Goal: Information Seeking & Learning: Check status

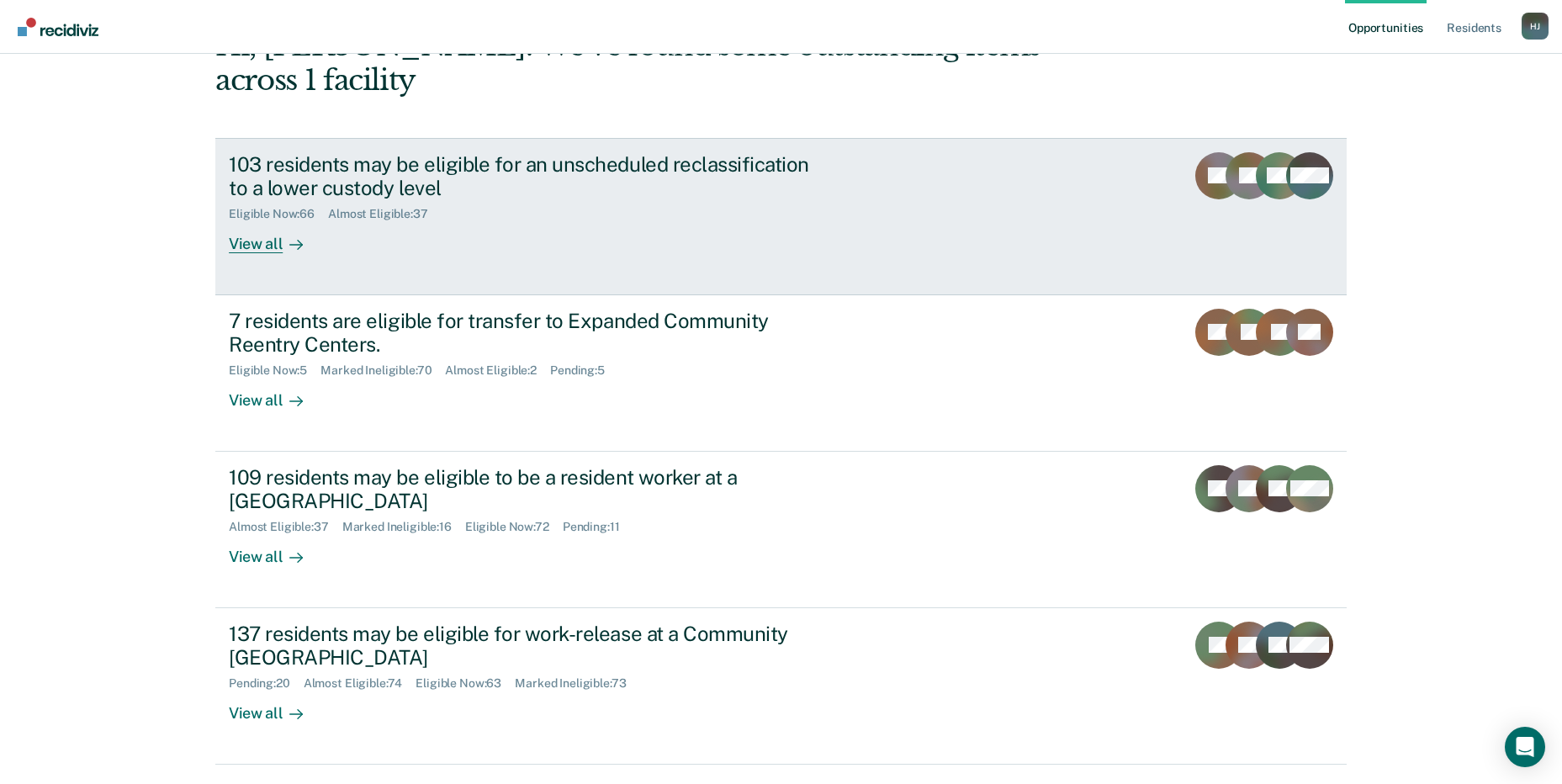
scroll to position [126, 0]
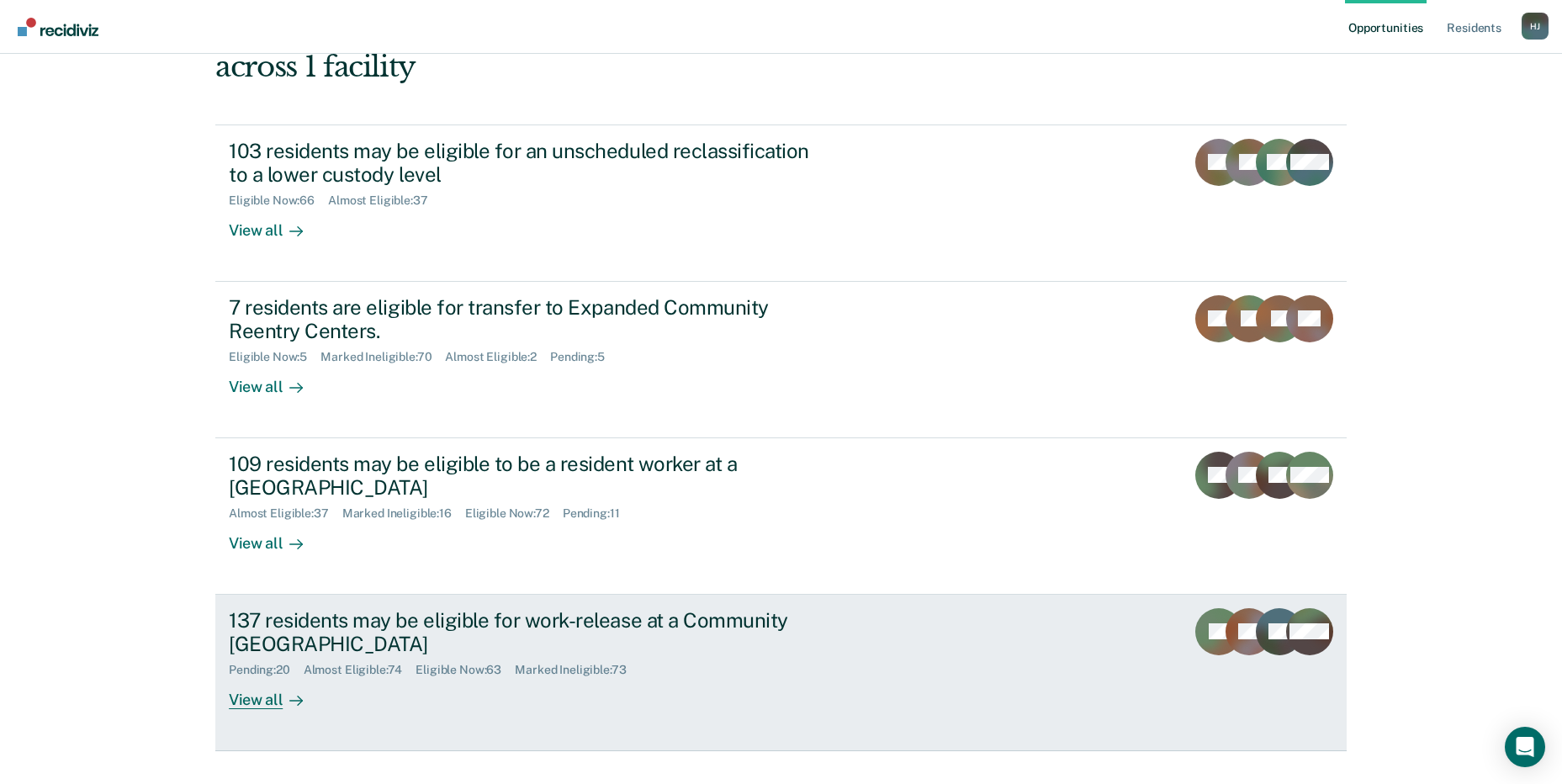
click at [275, 677] on div "View all" at bounding box center [276, 693] width 94 height 33
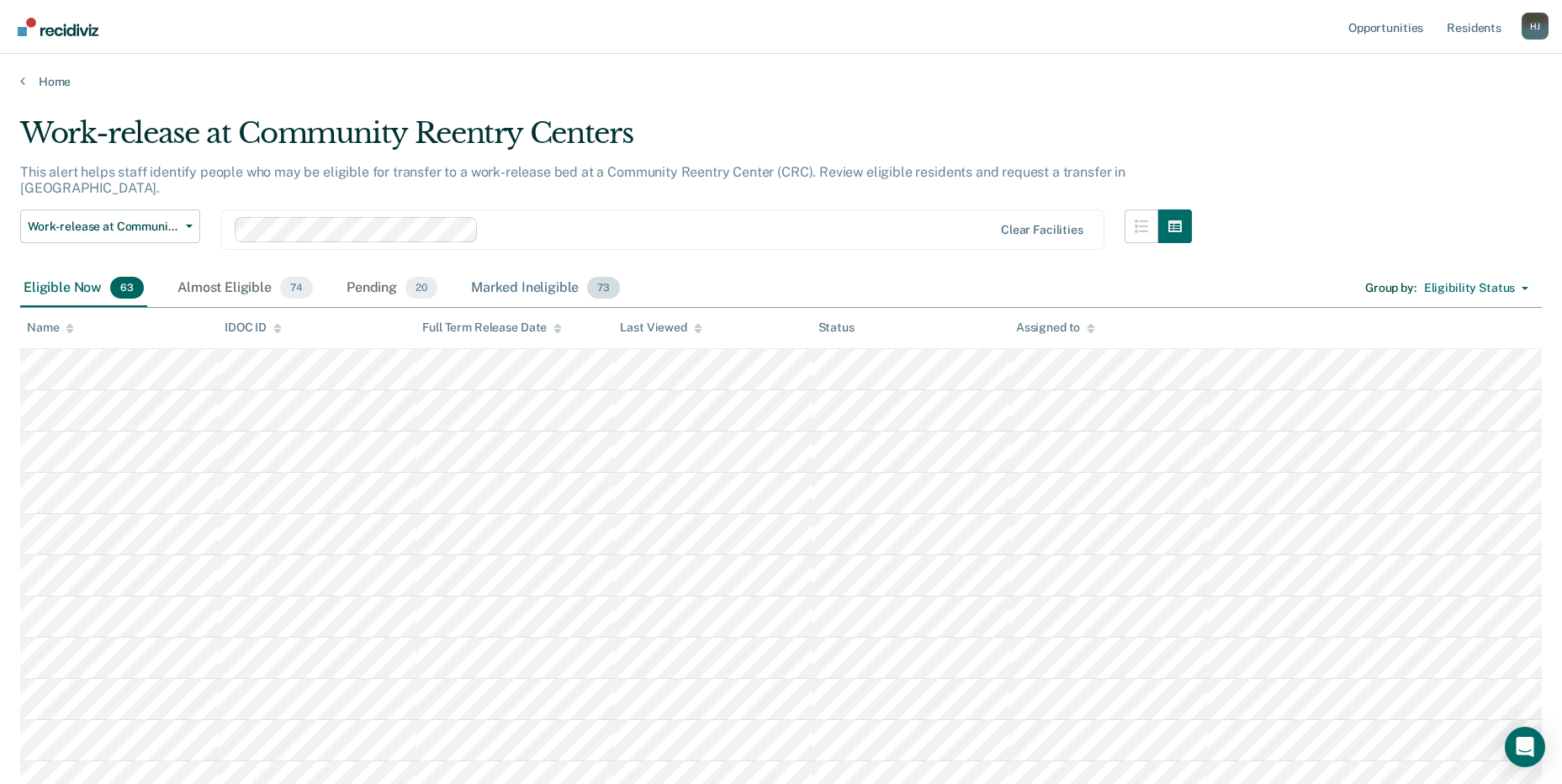
click at [510, 270] on div "Marked Ineligible 73" at bounding box center [546, 288] width 156 height 37
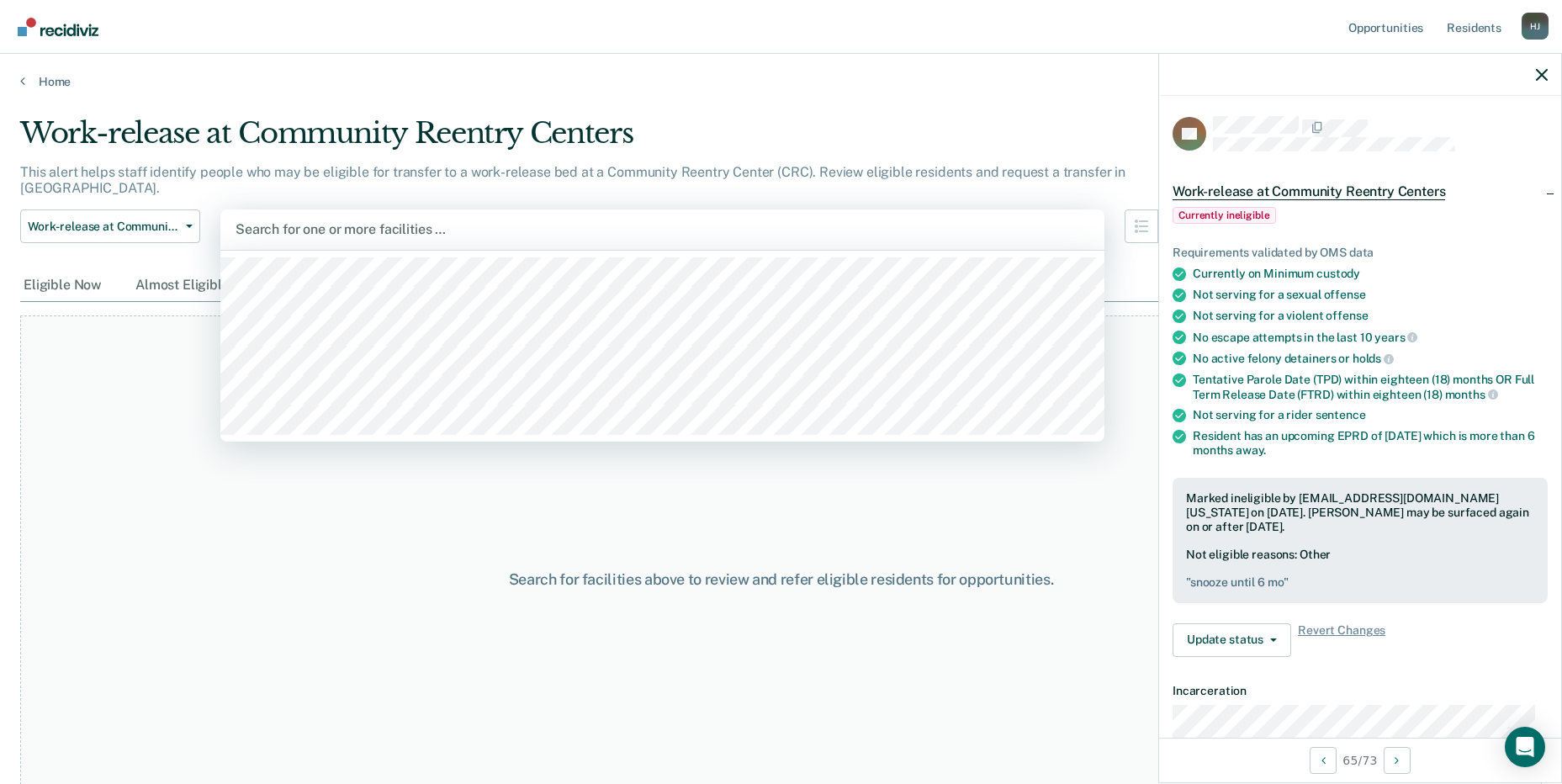
click at [316, 220] on div at bounding box center [662, 229] width 854 height 19
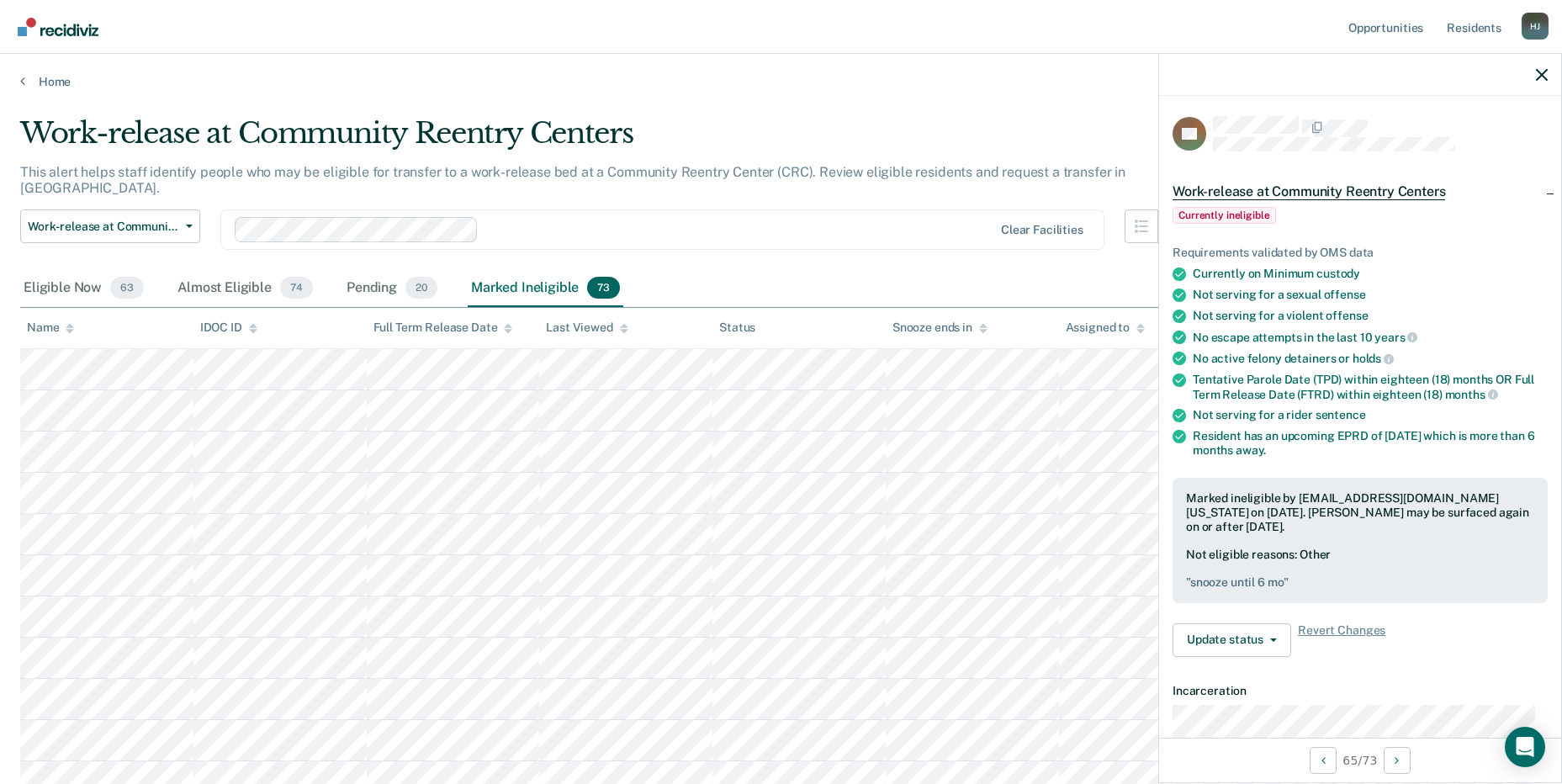
click at [567, 277] on div "Marked Ineligible 73" at bounding box center [546, 288] width 156 height 37
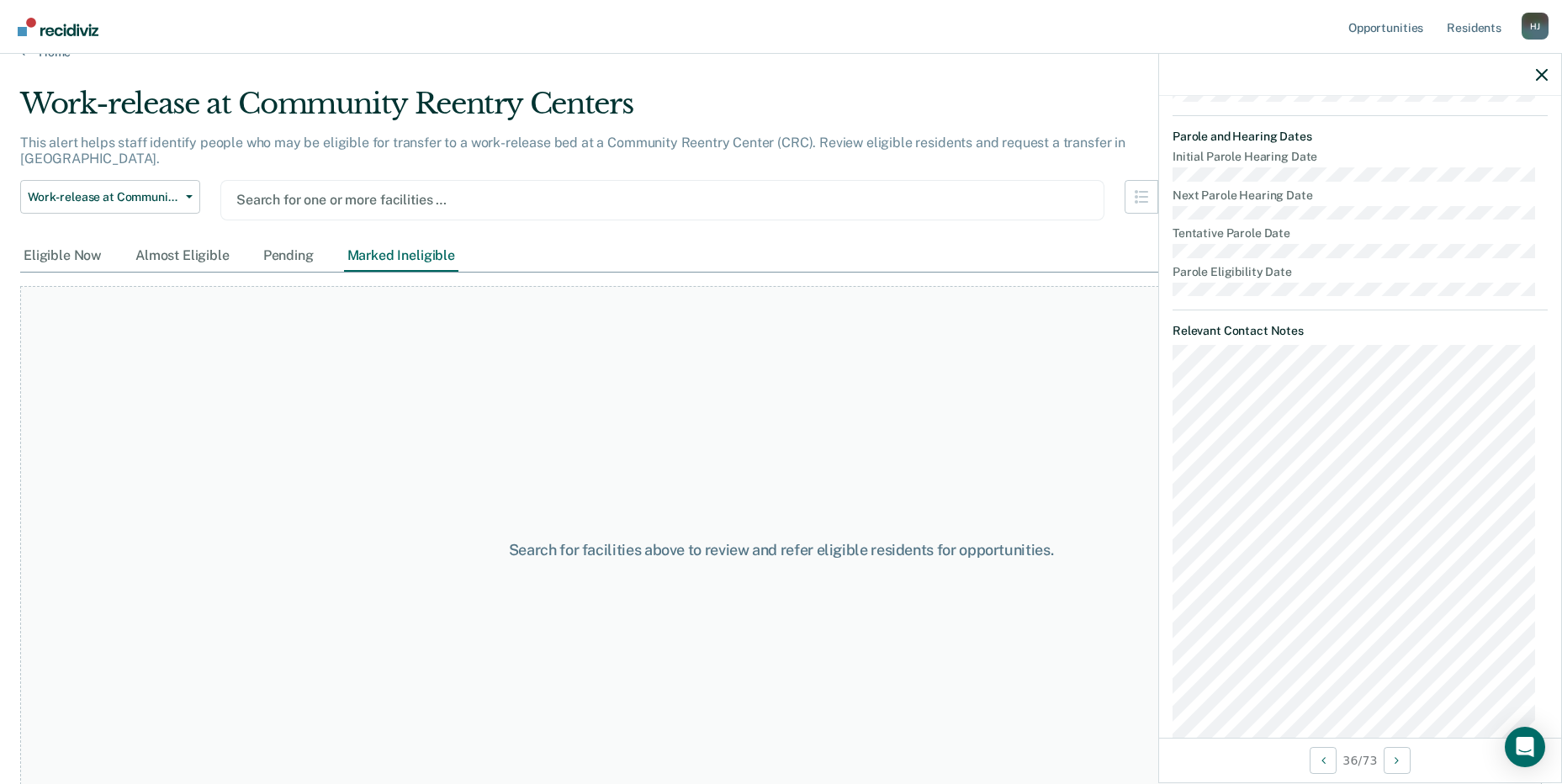
scroll to position [44, 0]
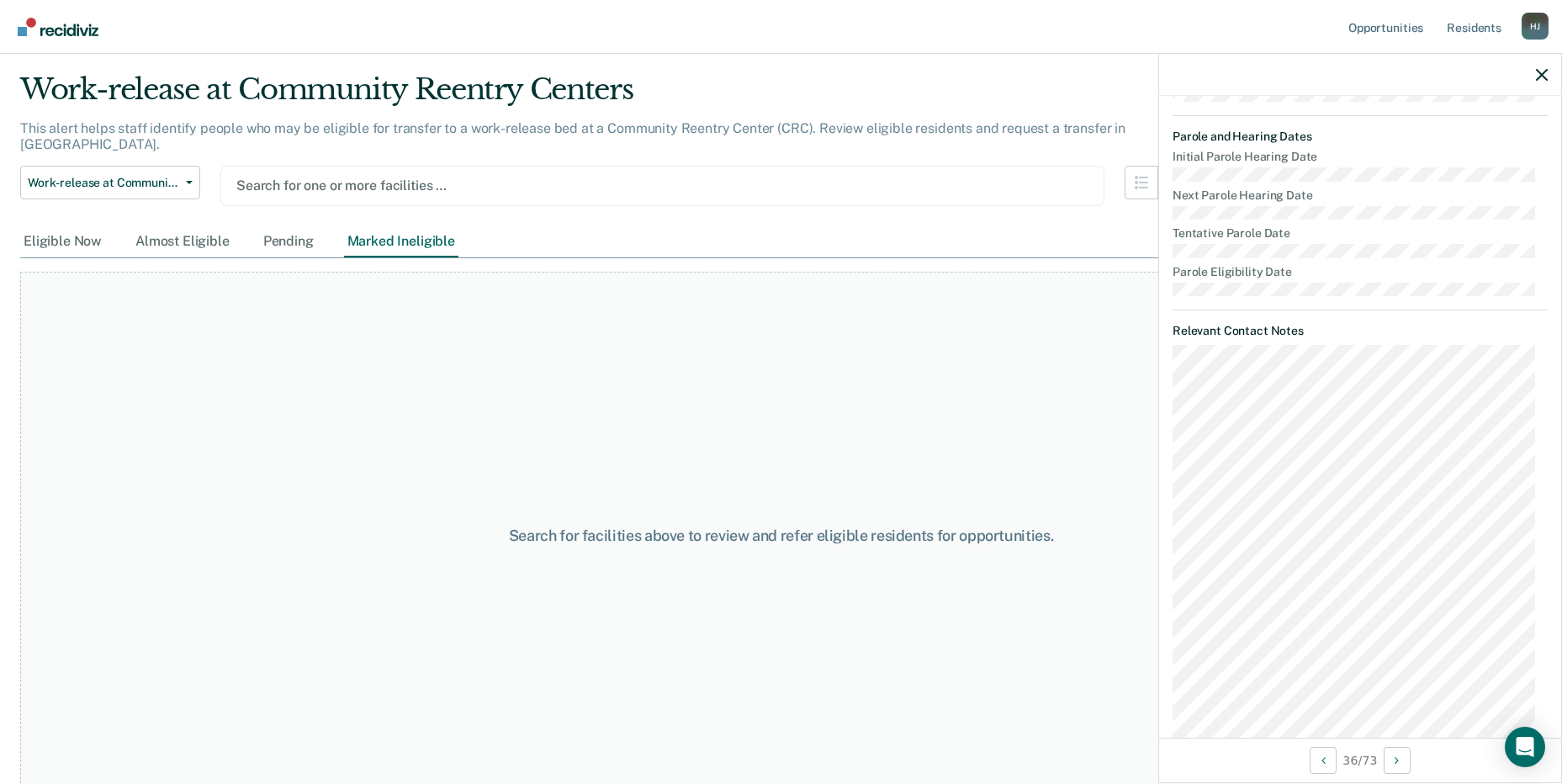
click at [442, 177] on div at bounding box center [662, 185] width 852 height 19
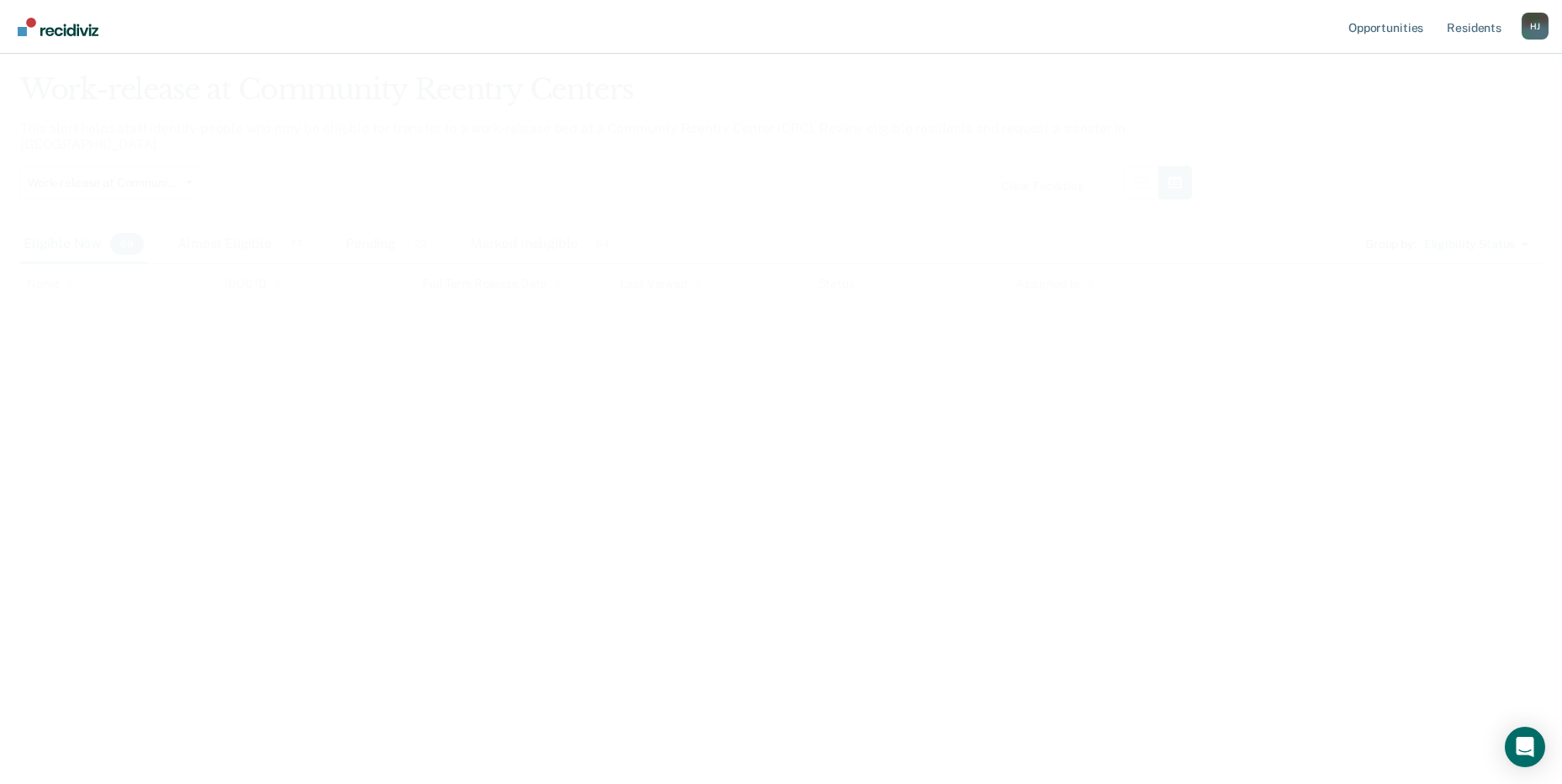
scroll to position [0, 0]
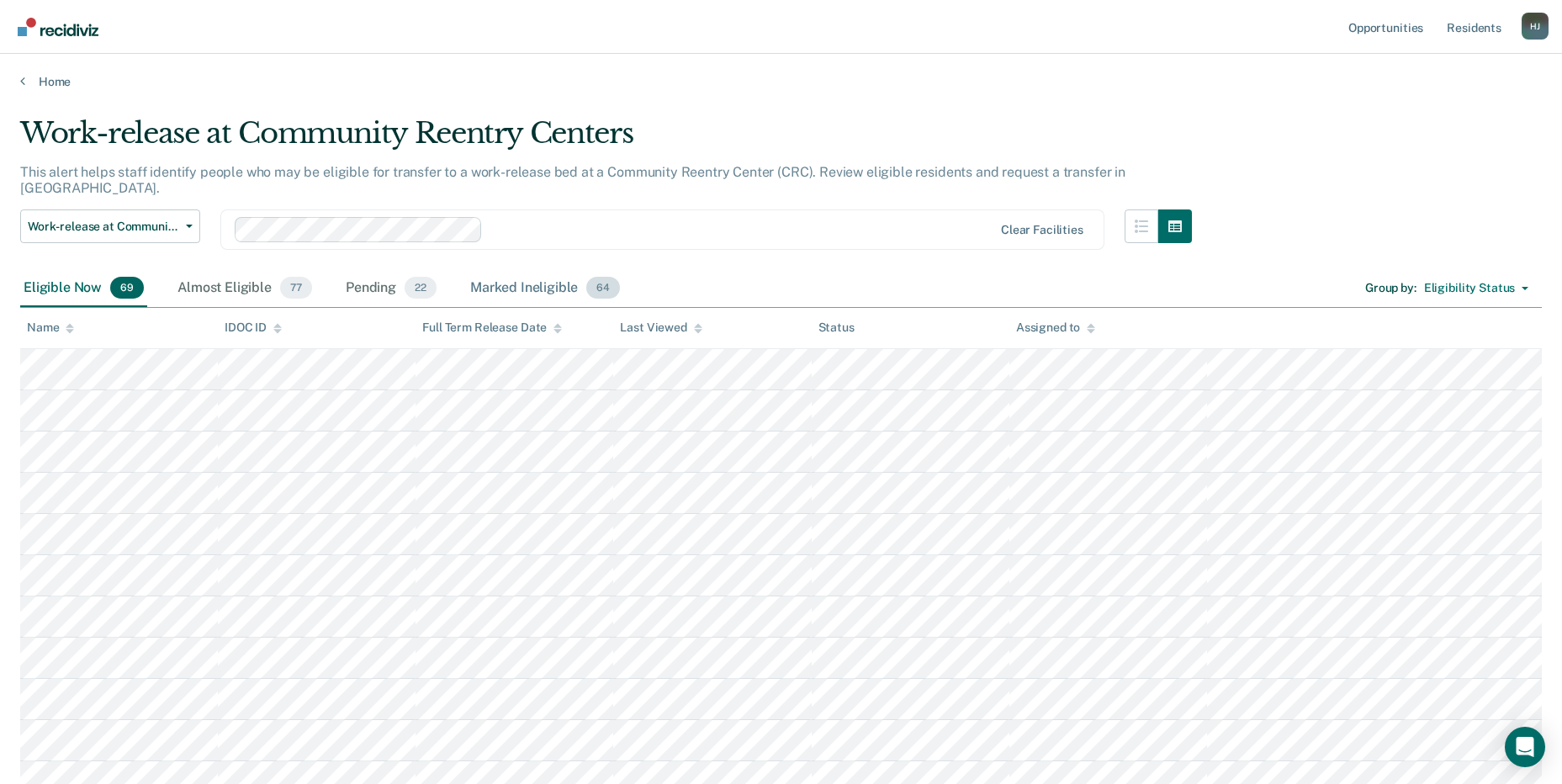
click at [561, 271] on div "Marked Ineligible 64" at bounding box center [545, 288] width 157 height 37
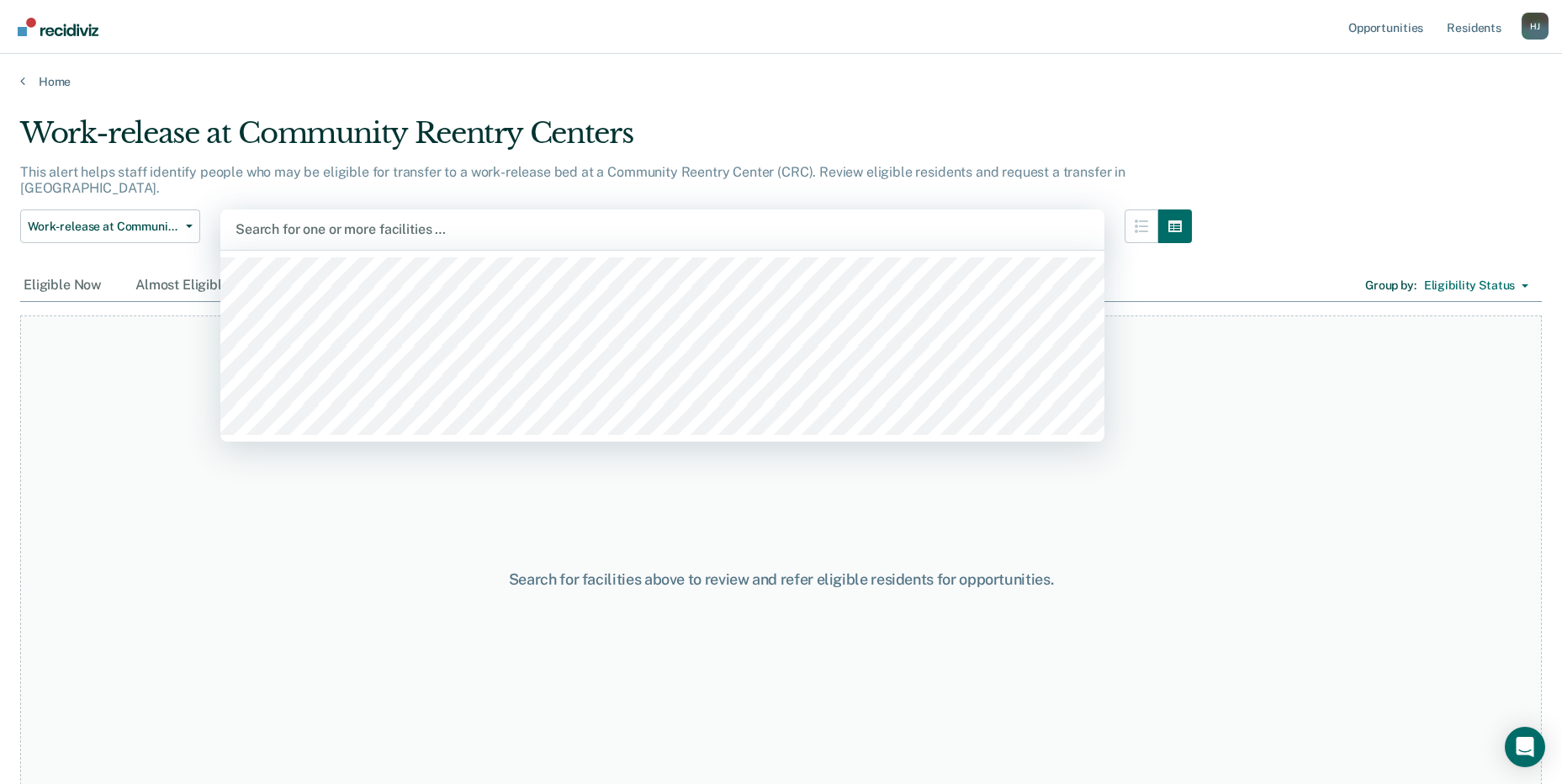
click at [463, 220] on div at bounding box center [662, 229] width 854 height 19
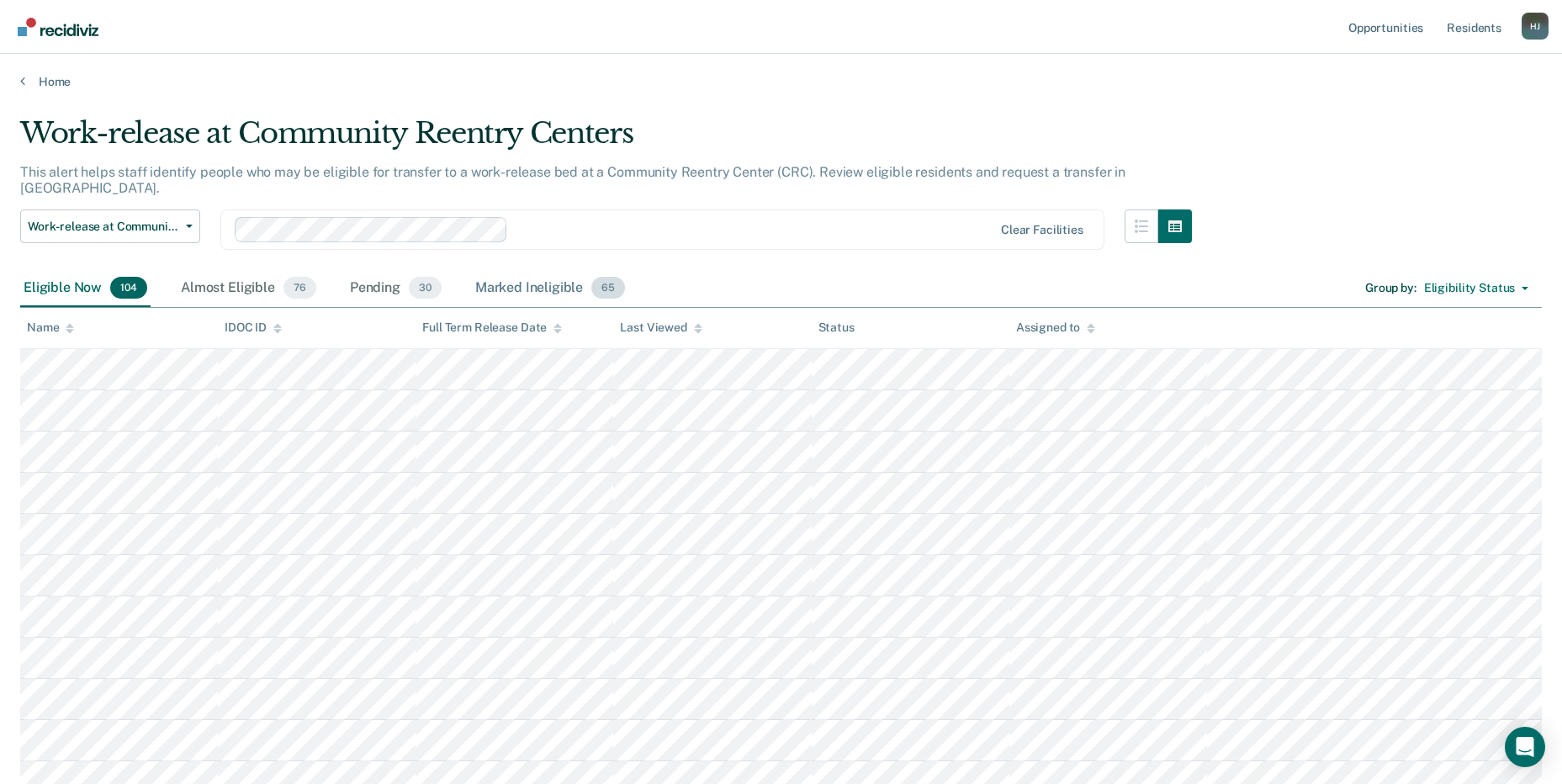
click at [535, 270] on div "Marked Ineligible 65" at bounding box center [550, 288] width 157 height 37
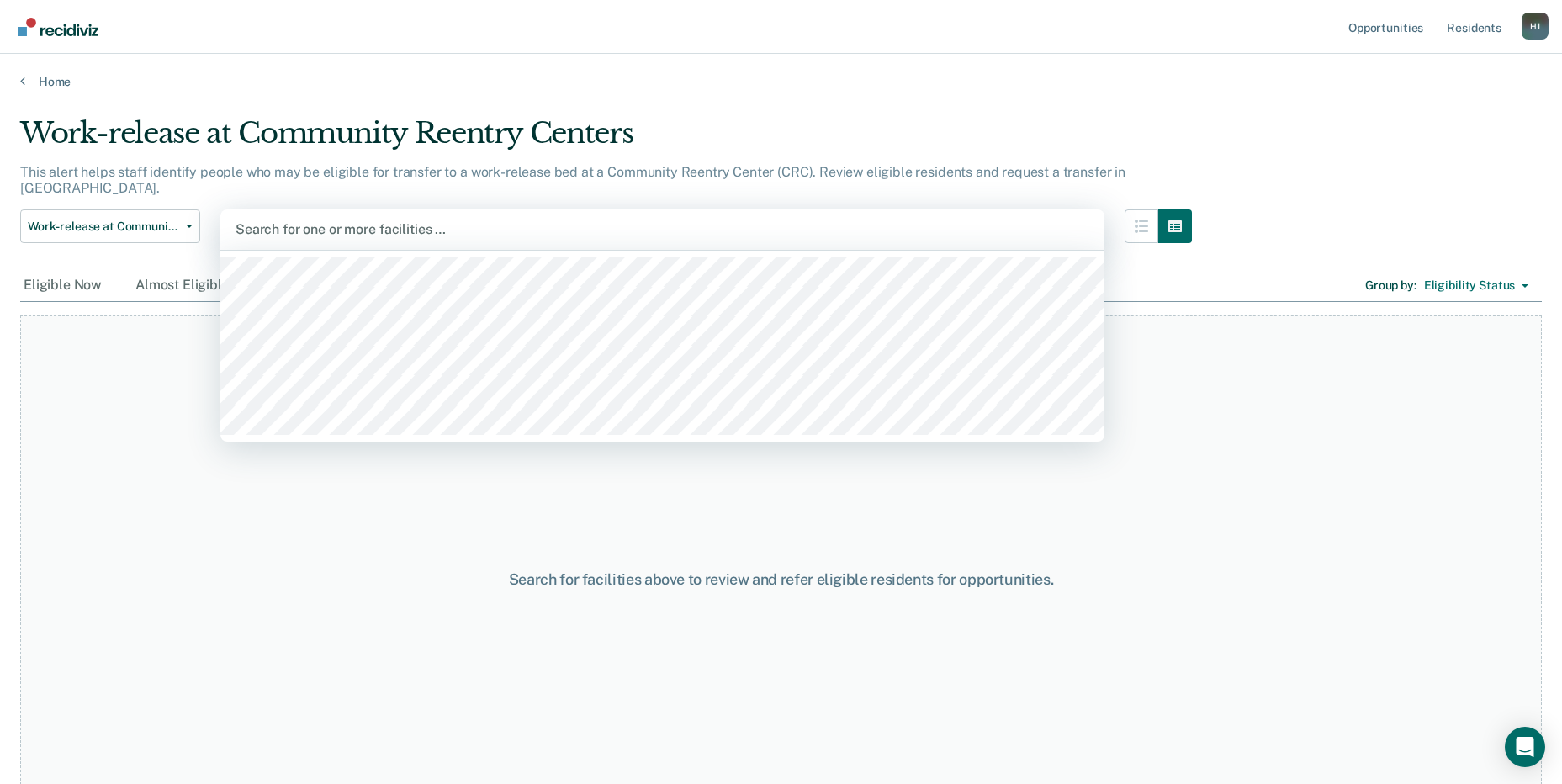
click at [325, 220] on div at bounding box center [662, 229] width 854 height 19
click at [450, 84] on link "Home" at bounding box center [781, 82] width 1522 height 16
